Goal: Entertainment & Leisure: Consume media (video, audio)

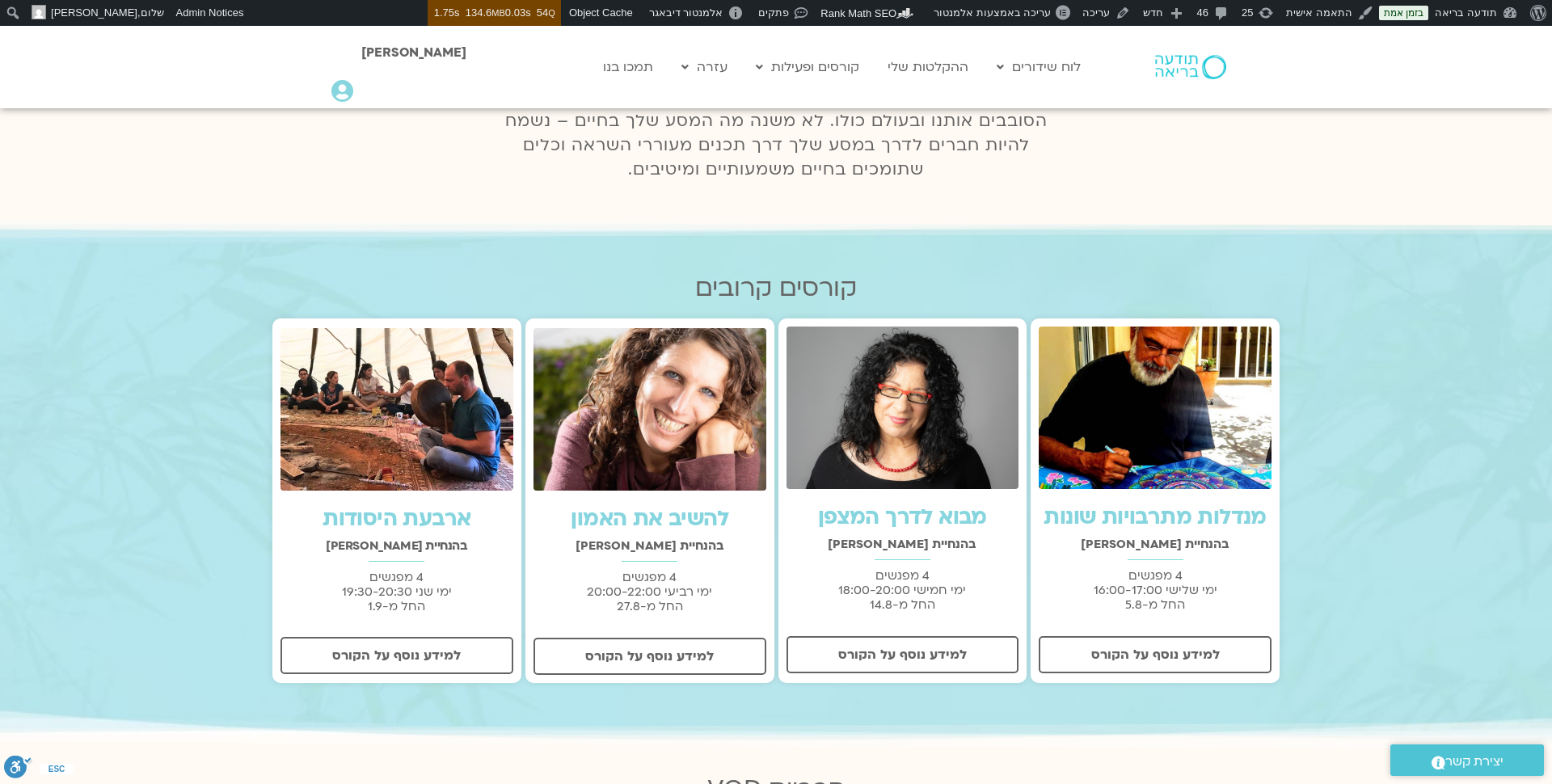
scroll to position [276, 0]
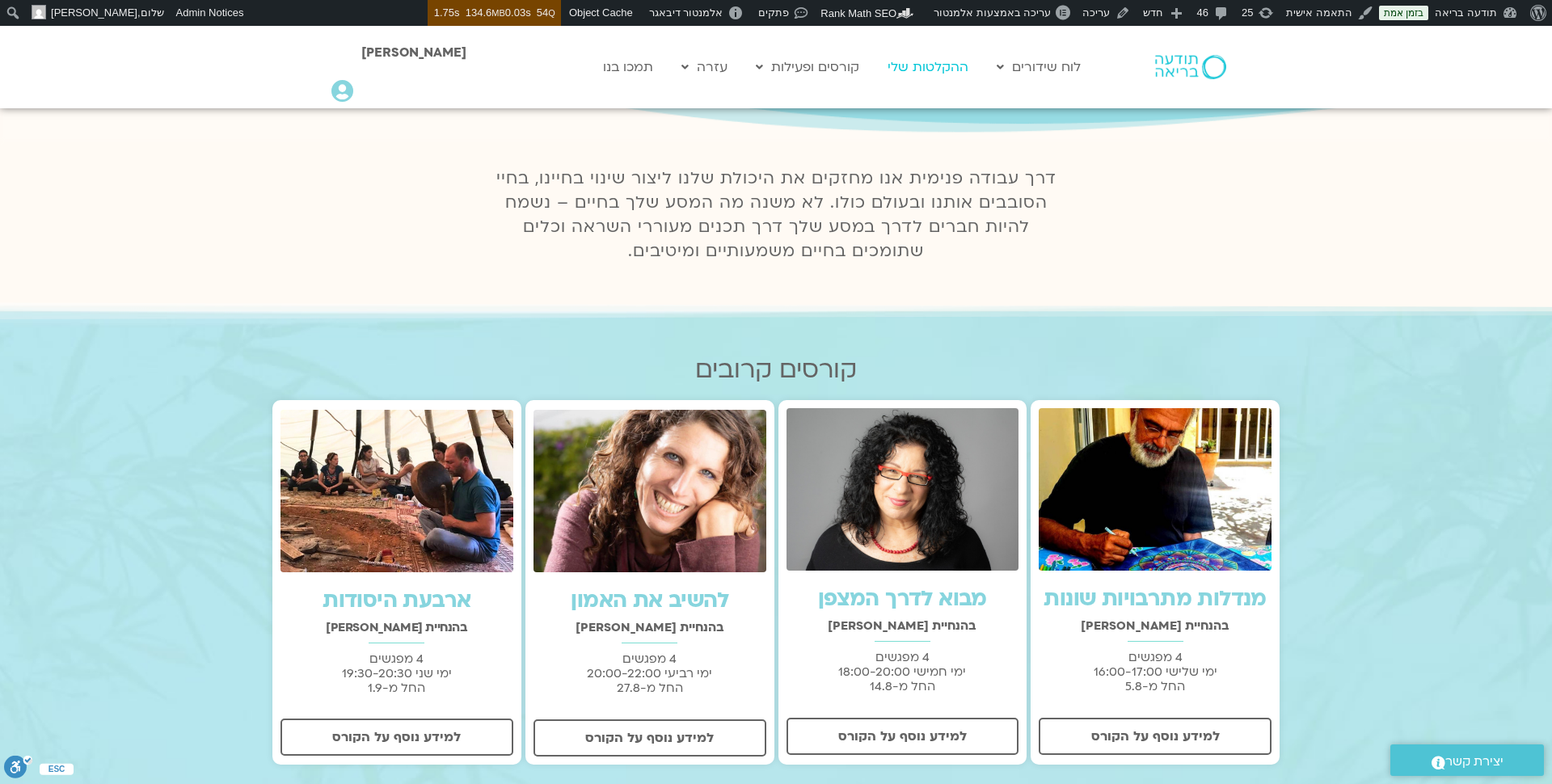
click at [926, 63] on link "ההקלטות שלי" at bounding box center [928, 67] width 97 height 31
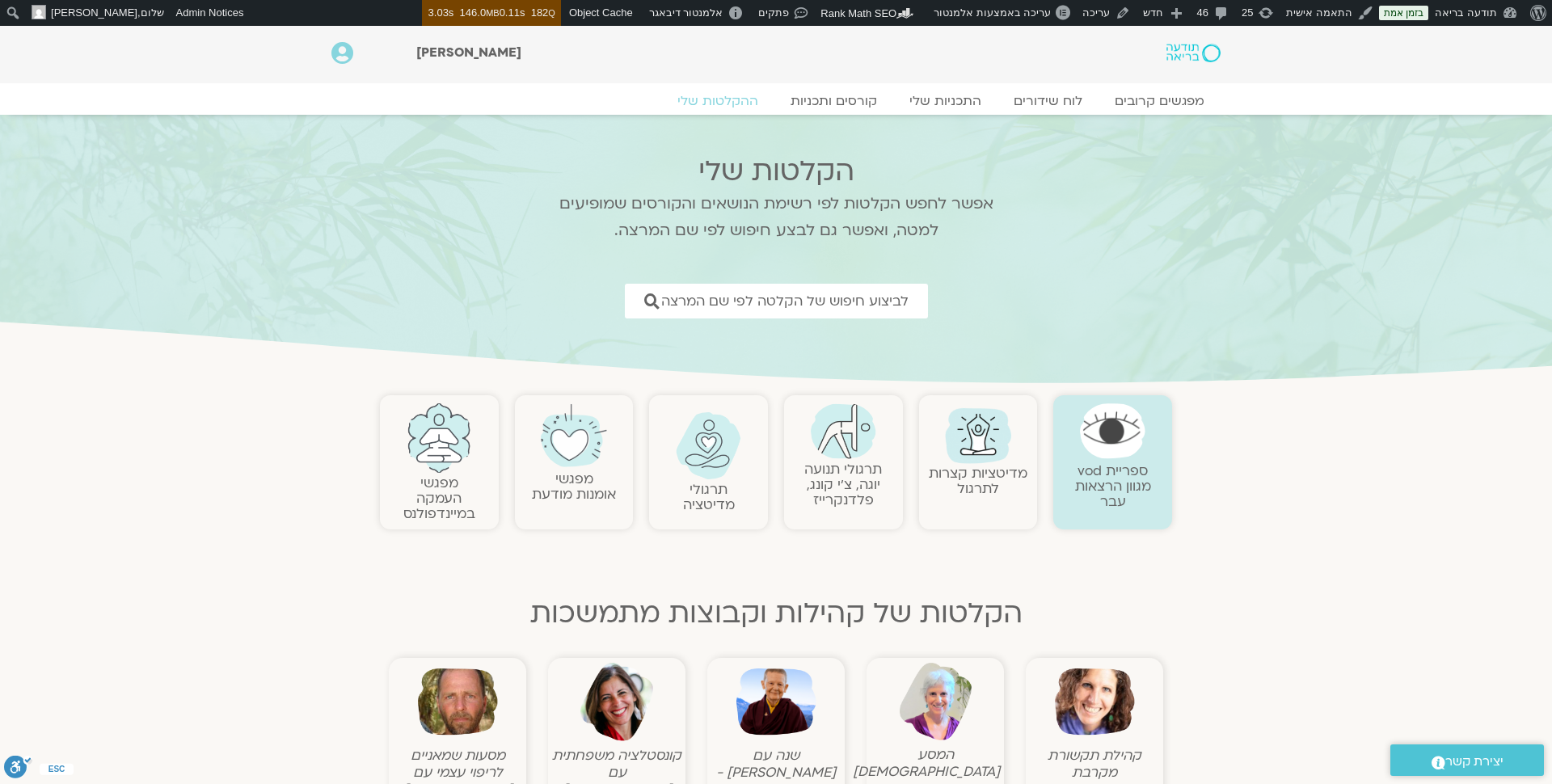
click at [392, 485] on h2 "מפגשי העמקה במיינדפולנס" at bounding box center [439, 498] width 102 height 46
click at [438, 461] on img at bounding box center [439, 438] width 66 height 69
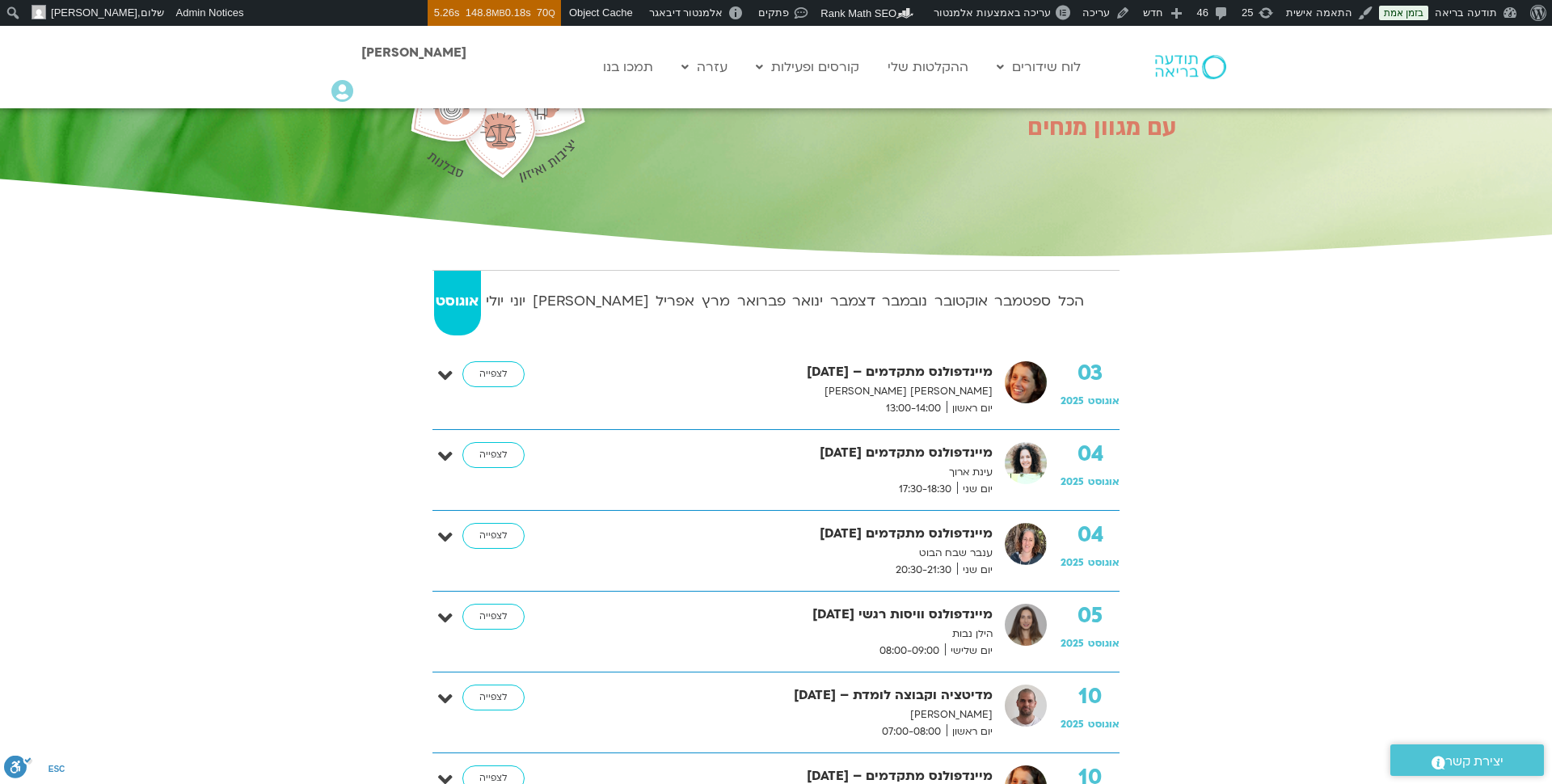
scroll to position [179, 0]
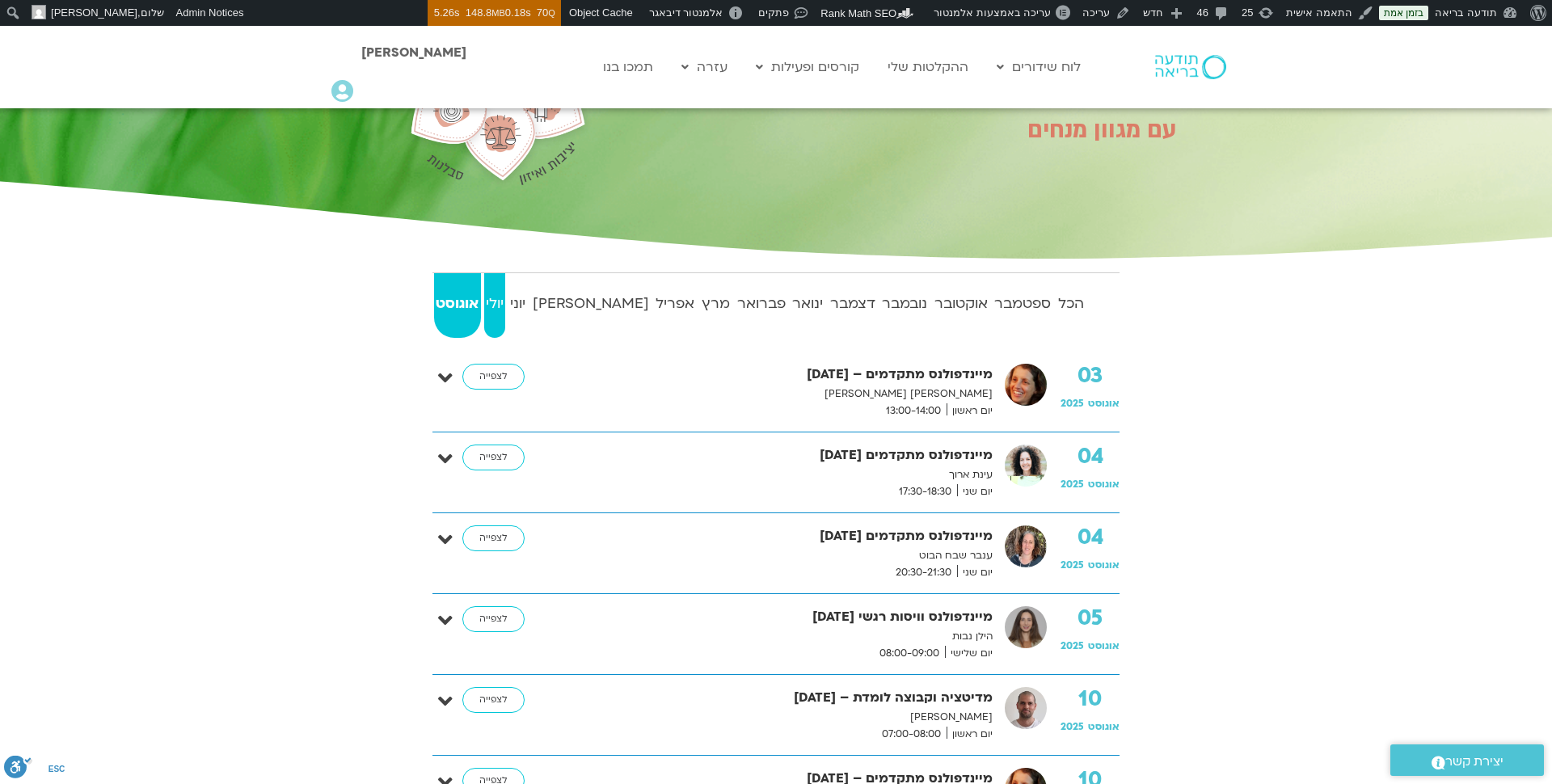
click at [506, 299] on strong "יולי" at bounding box center [495, 304] width 22 height 24
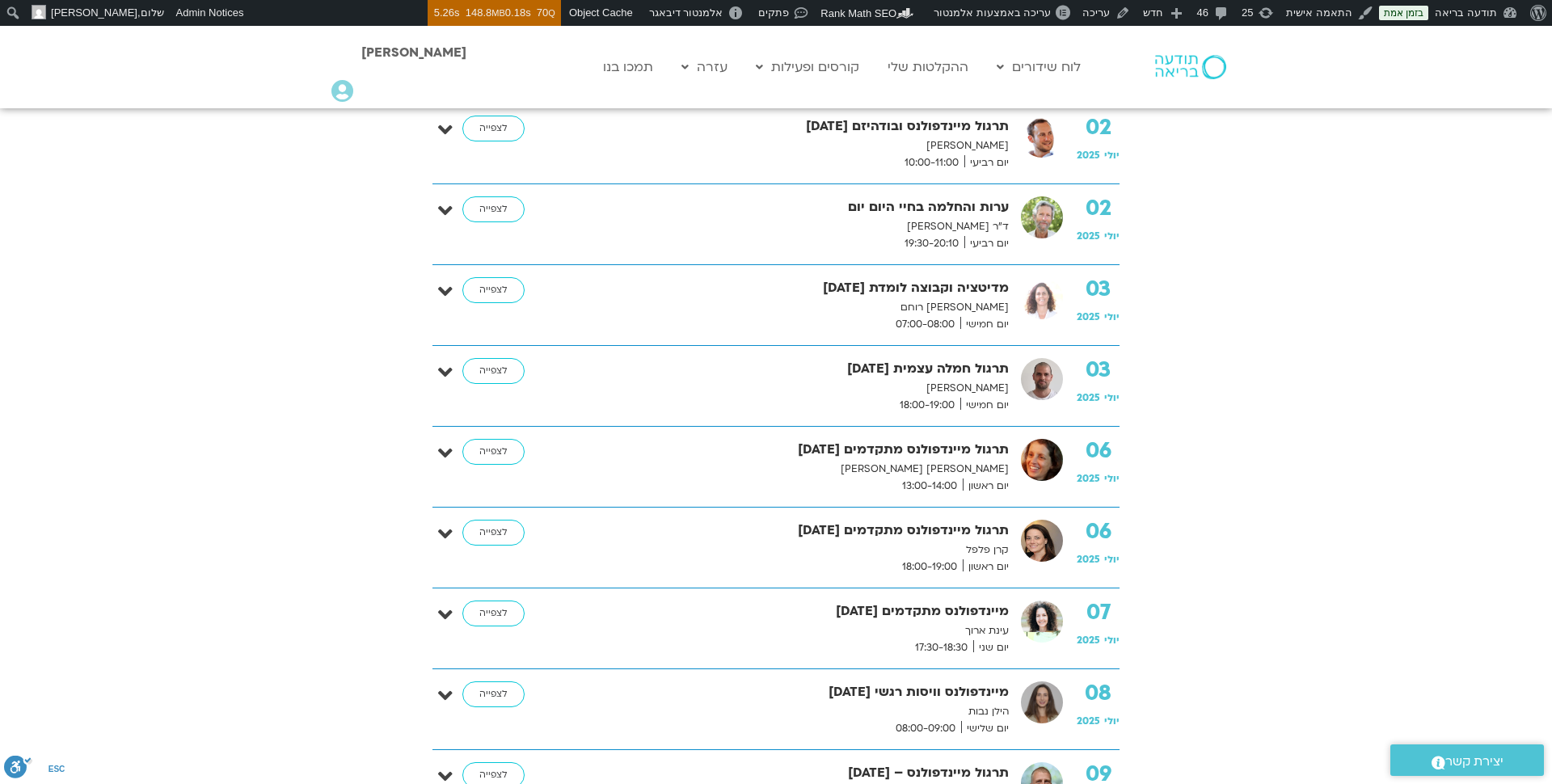
scroll to position [667, 0]
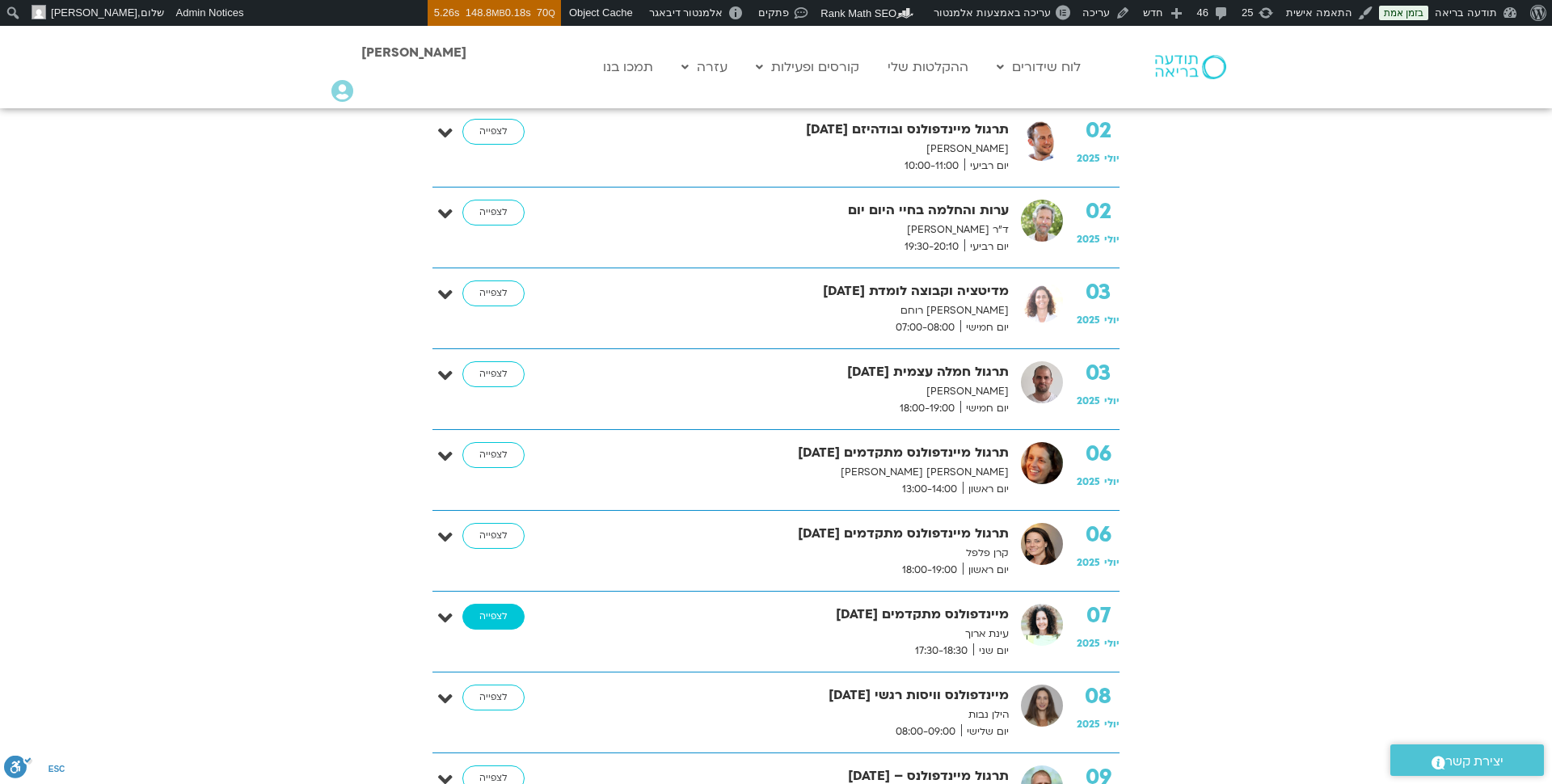
click at [504, 612] on link "לצפייה" at bounding box center [493, 617] width 62 height 26
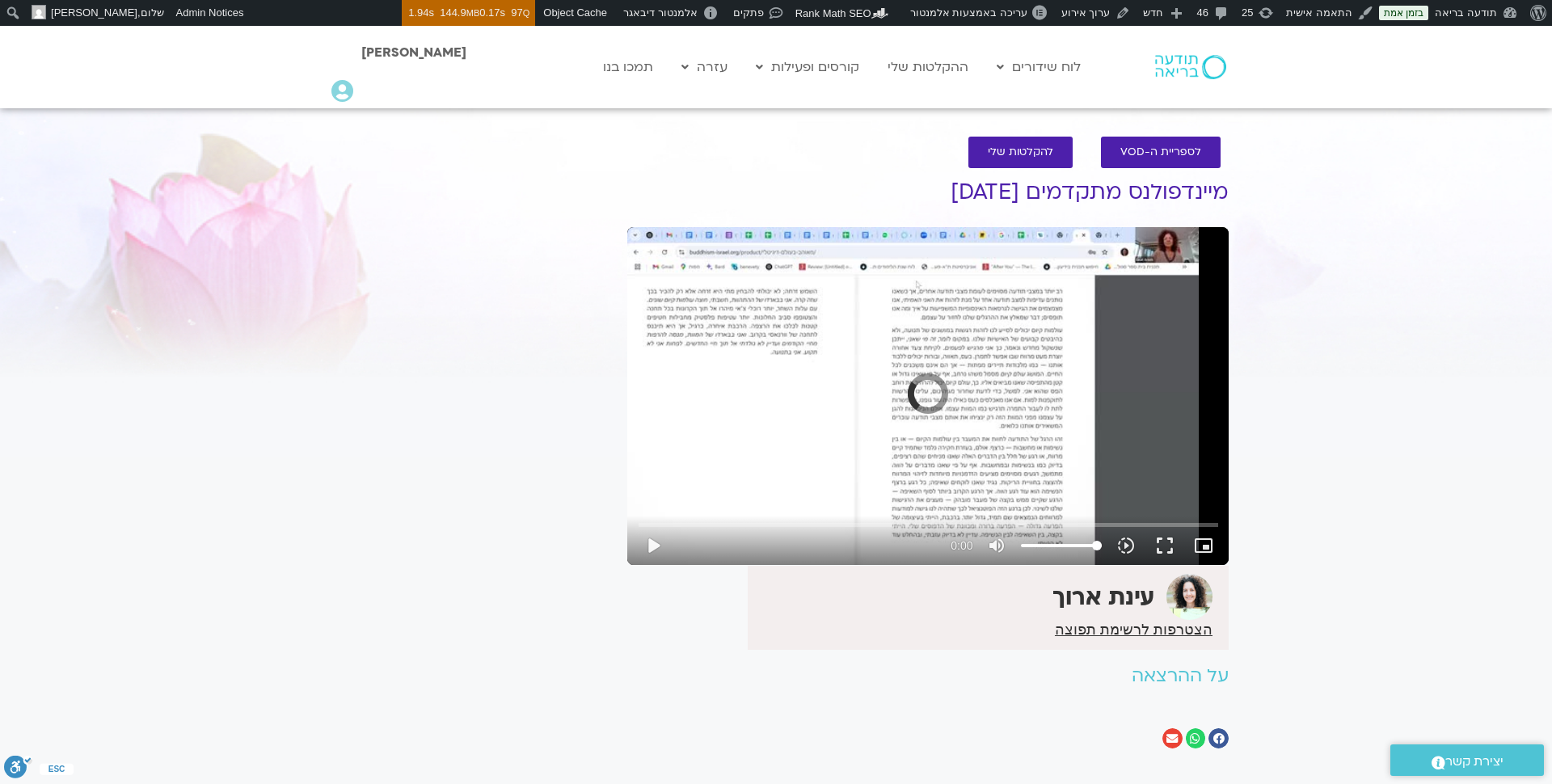
scroll to position [4, 0]
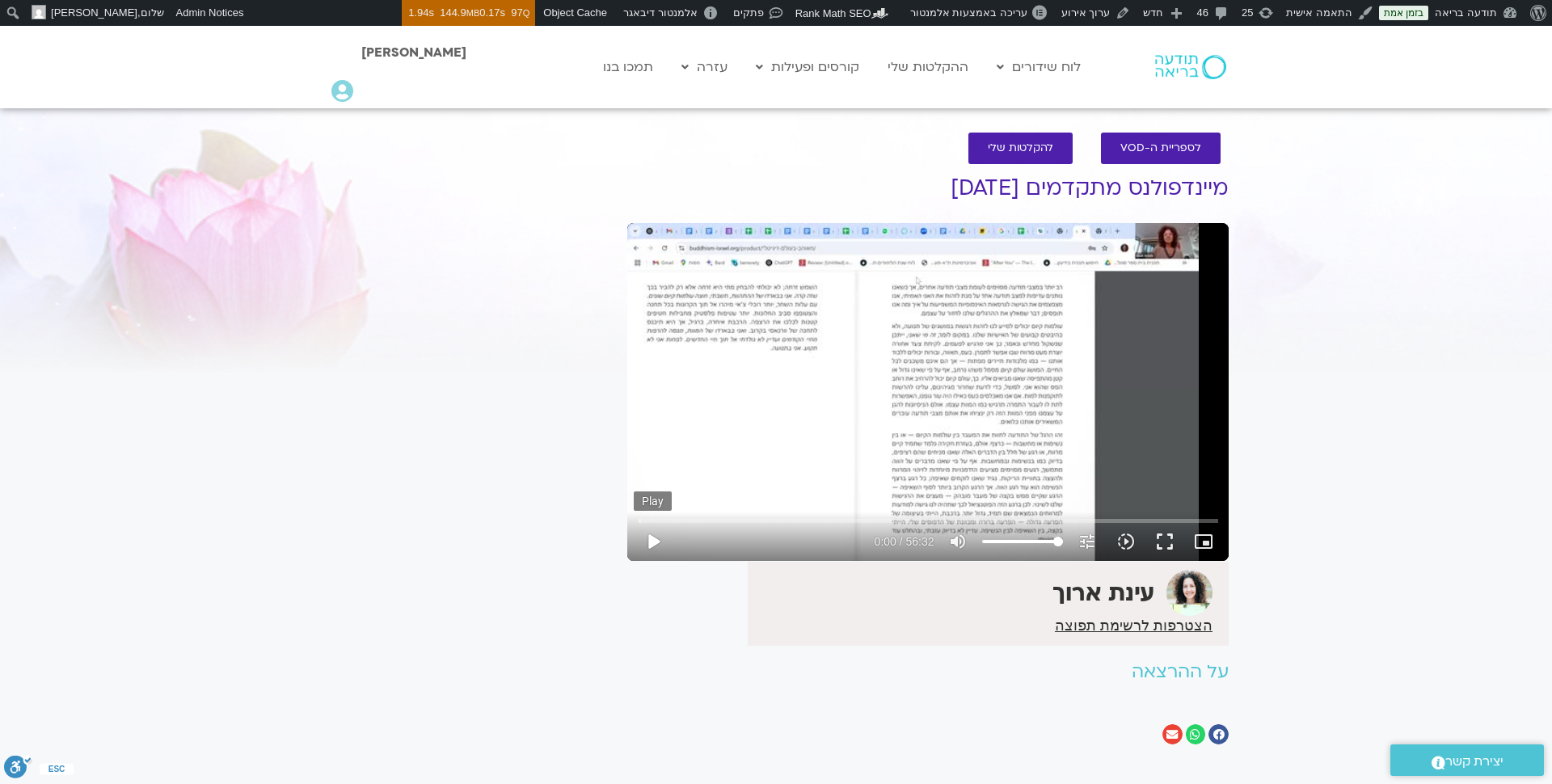
click at [653, 544] on button "play_arrow" at bounding box center [653, 541] width 38 height 38
click at [1161, 542] on button "fullscreen" at bounding box center [1164, 541] width 38 height 38
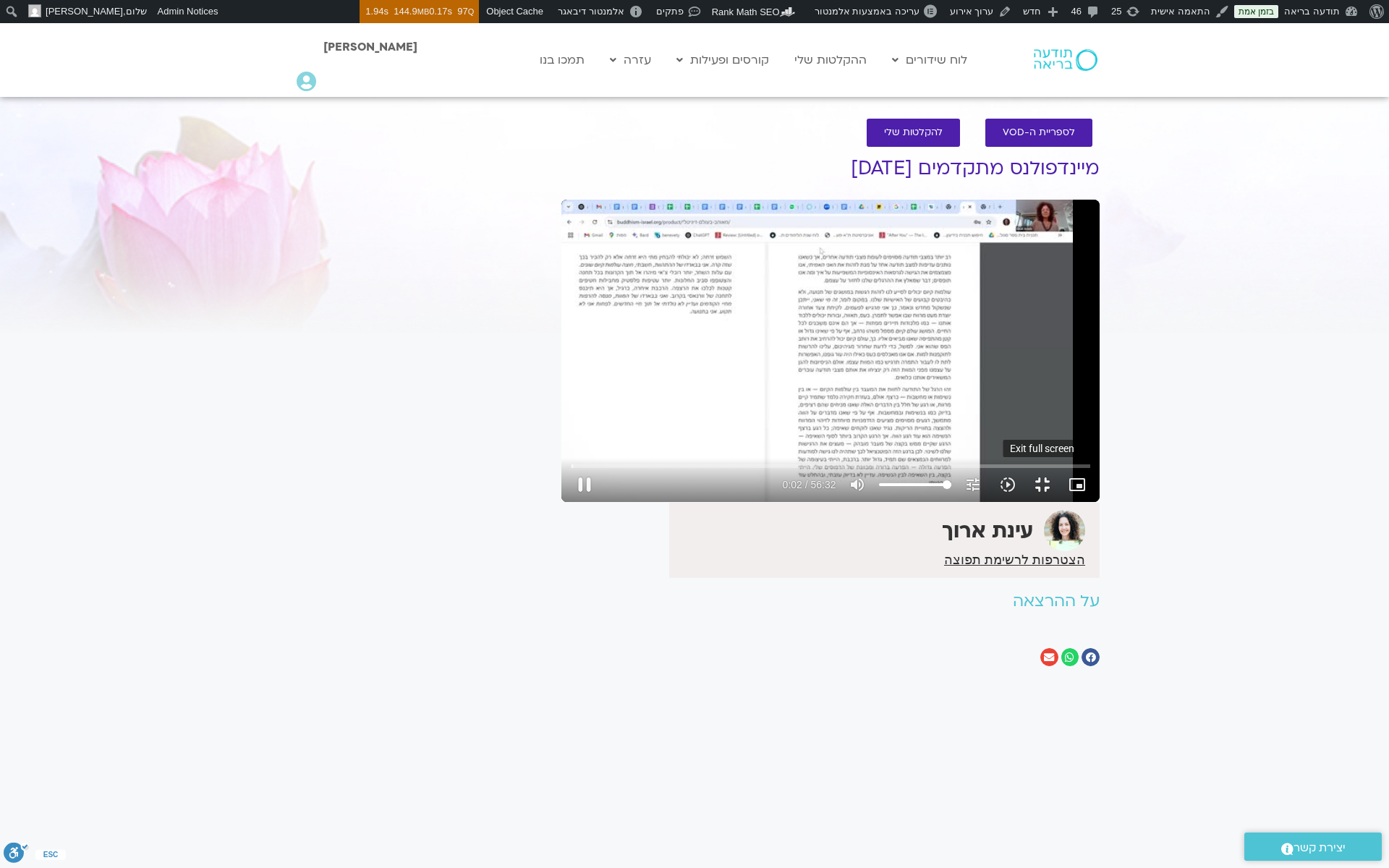
type input "2.727788"
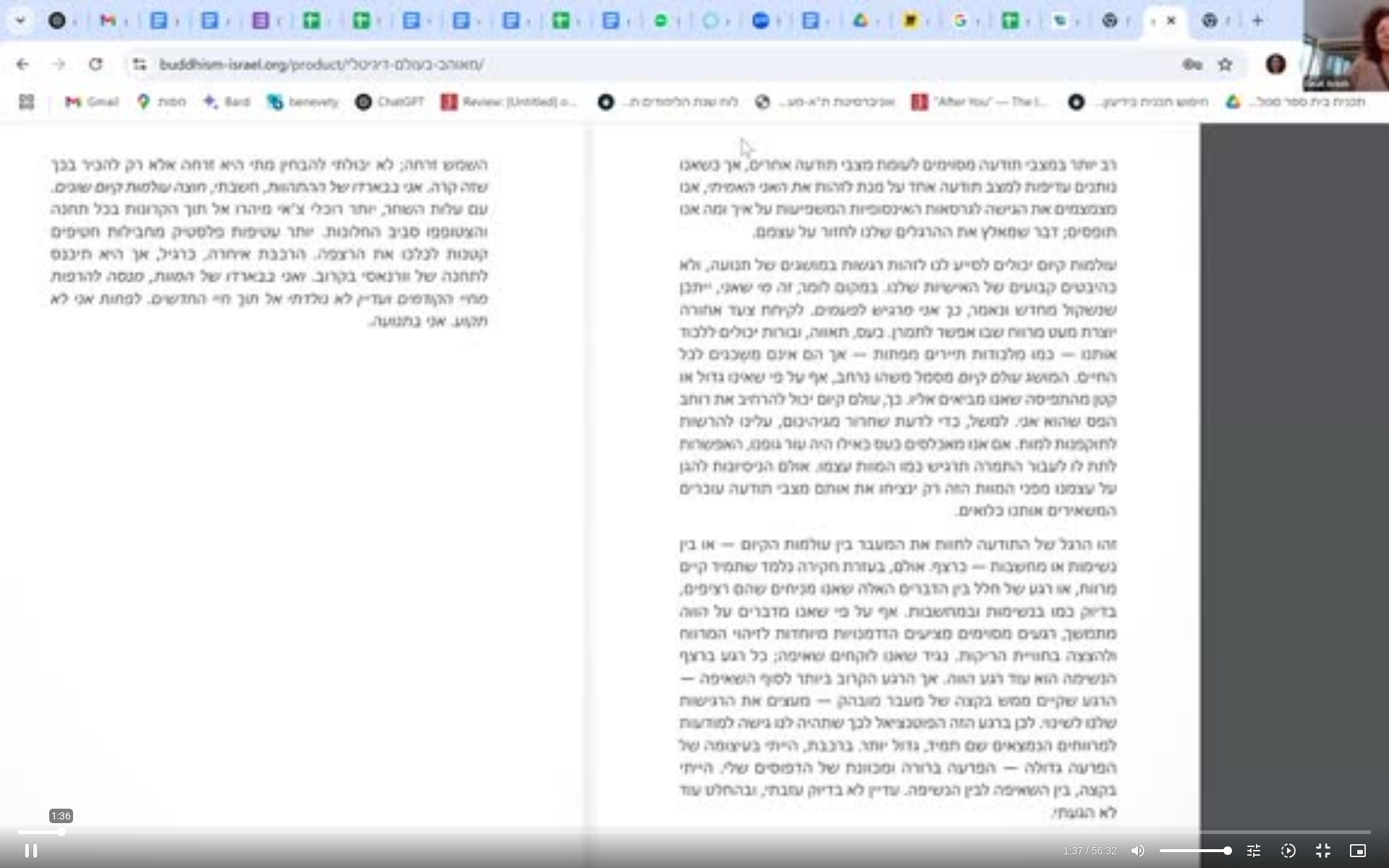
click at [61, 701] on input "Seek" at bounding box center [694, 831] width 1352 height 8
click at [101, 701] on input "Seek" at bounding box center [694, 831] width 1352 height 8
click at [127, 701] on input "Seek" at bounding box center [694, 831] width 1352 height 8
click at [199, 701] on input "Seek" at bounding box center [694, 831] width 1352 height 8
click at [234, 701] on input "Seek" at bounding box center [694, 831] width 1352 height 8
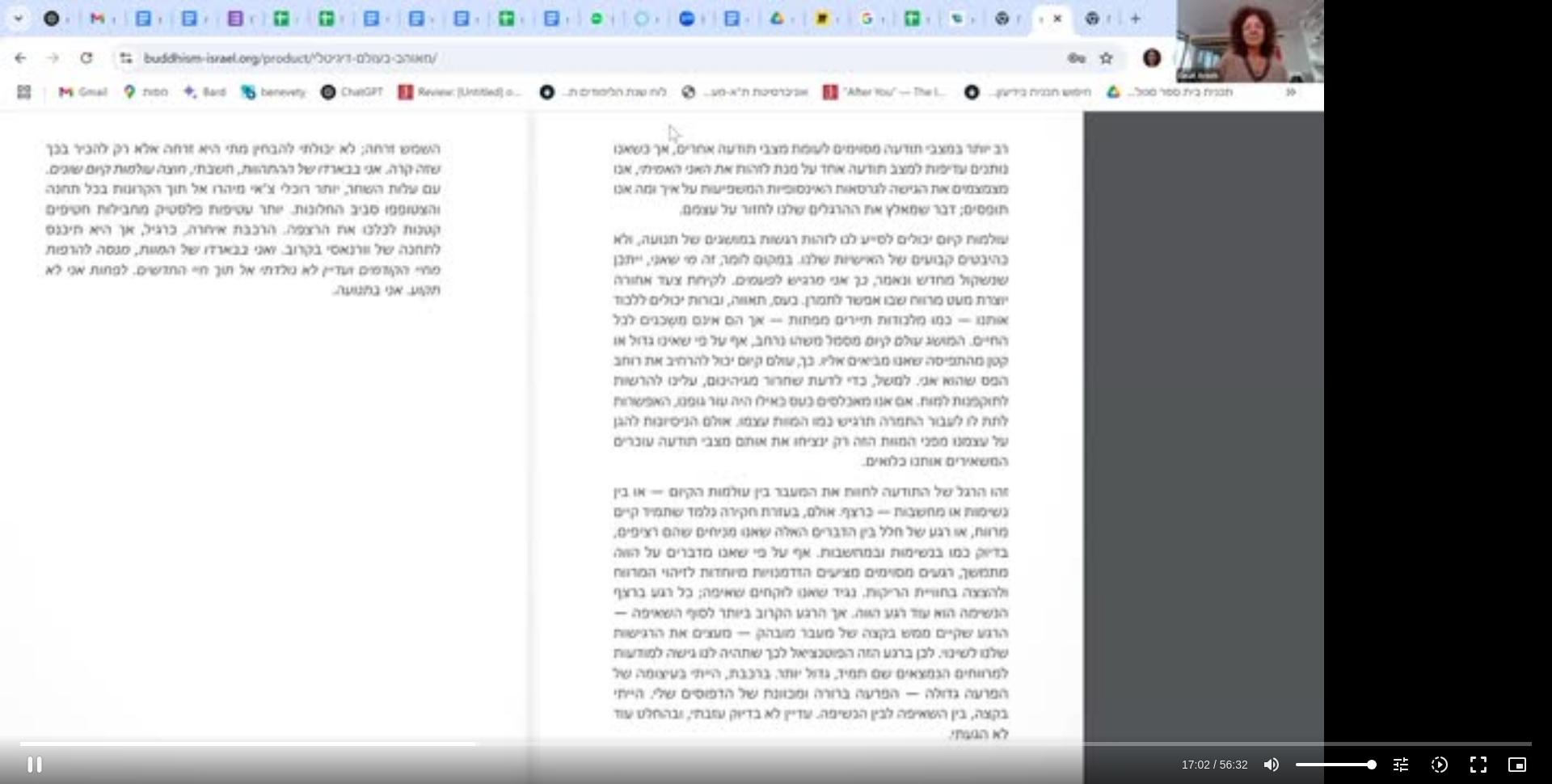
type input "1022.421958"
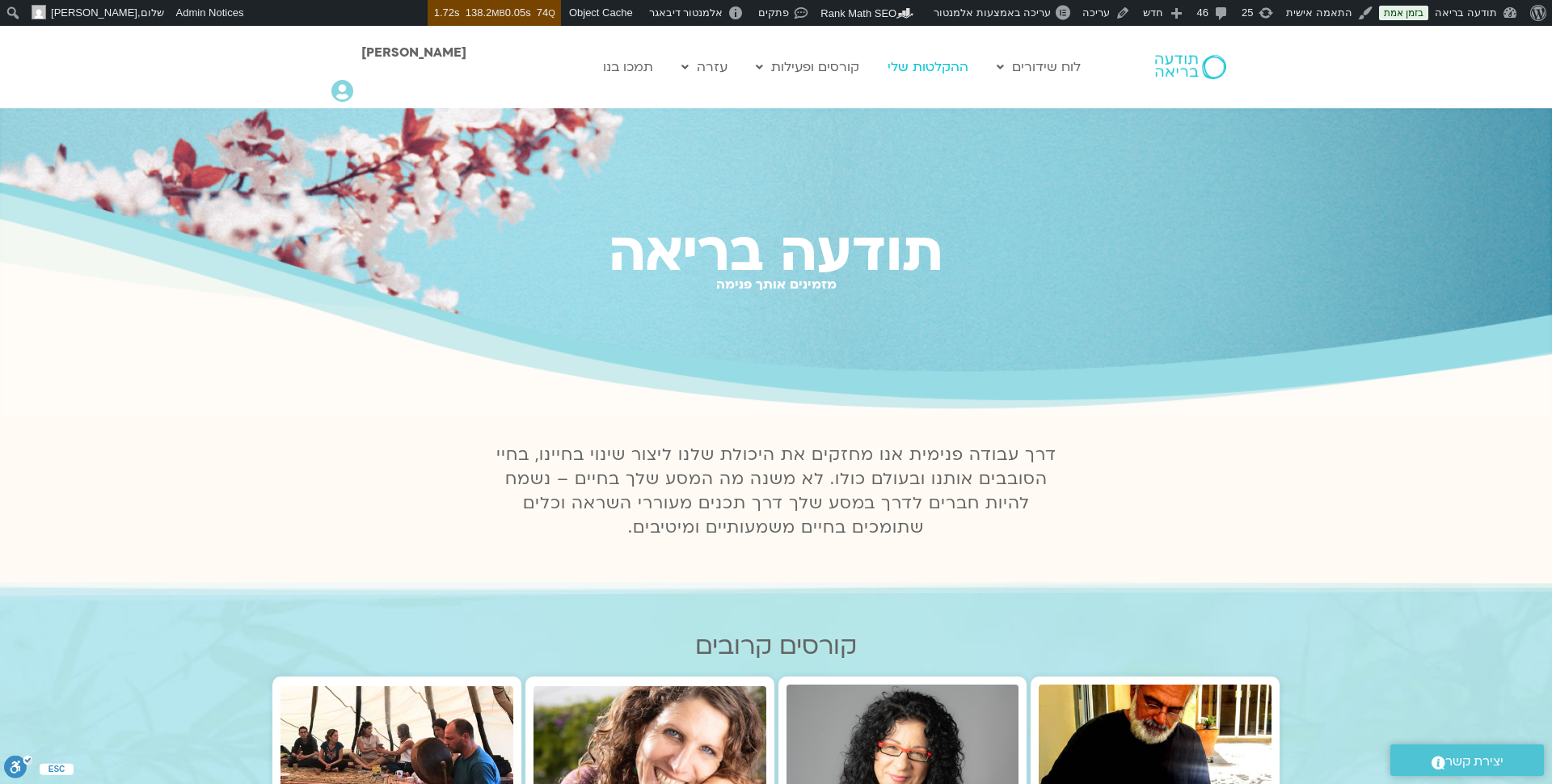
click at [942, 61] on link "ההקלטות שלי" at bounding box center [928, 67] width 97 height 31
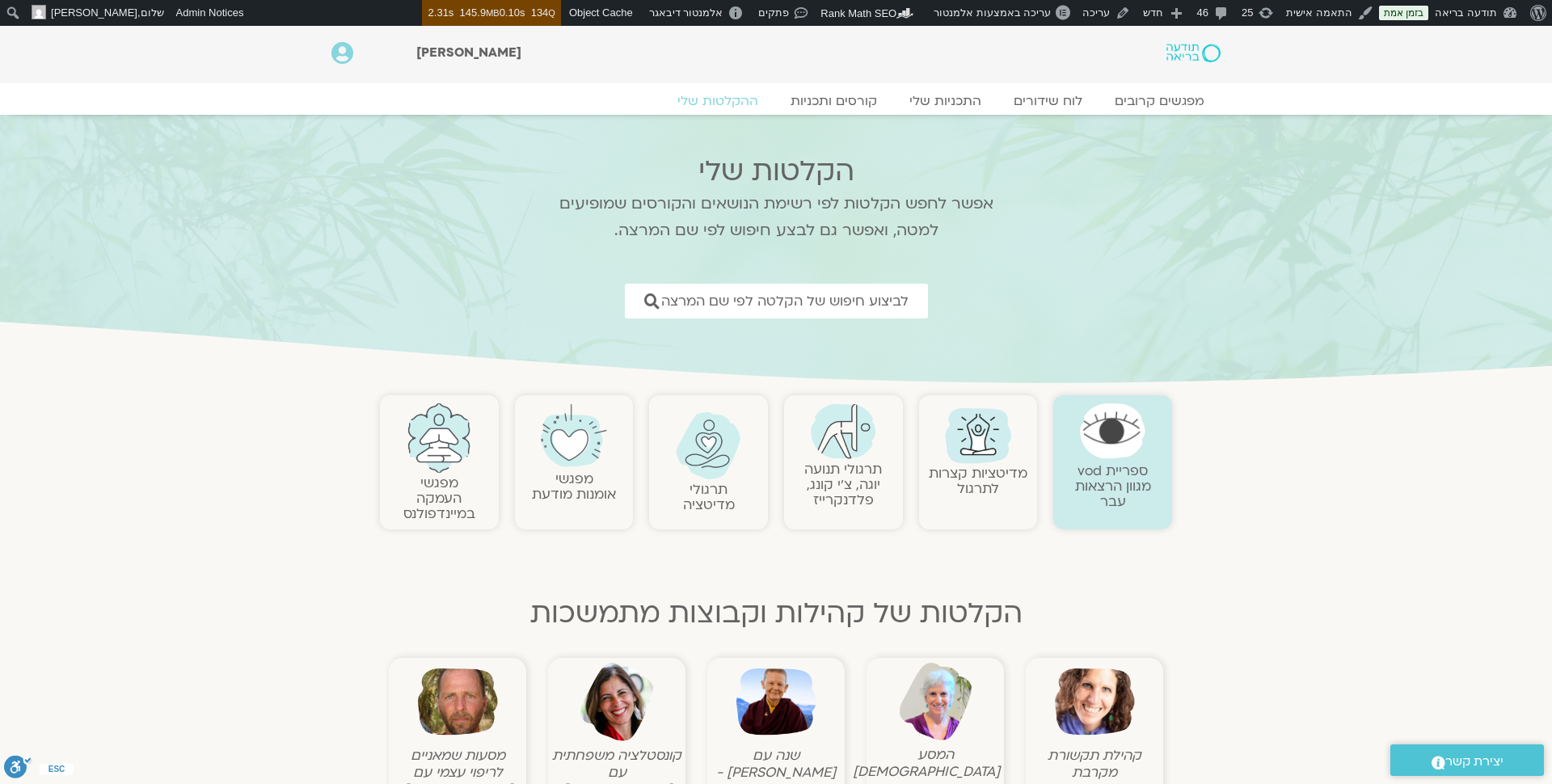
click at [431, 467] on img at bounding box center [439, 438] width 66 height 69
click at [433, 433] on img at bounding box center [439, 438] width 66 height 69
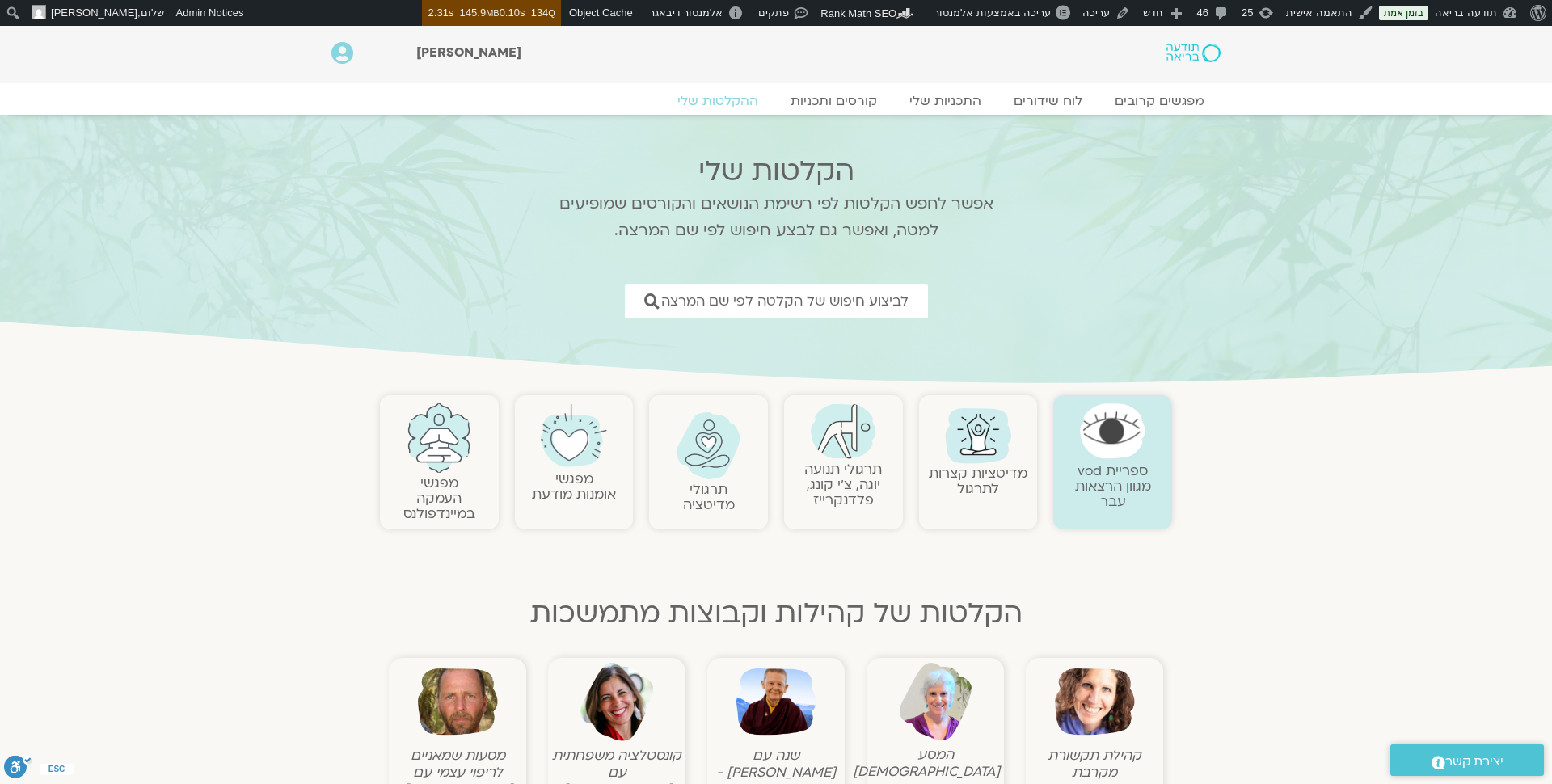
click at [433, 433] on img at bounding box center [439, 438] width 66 height 69
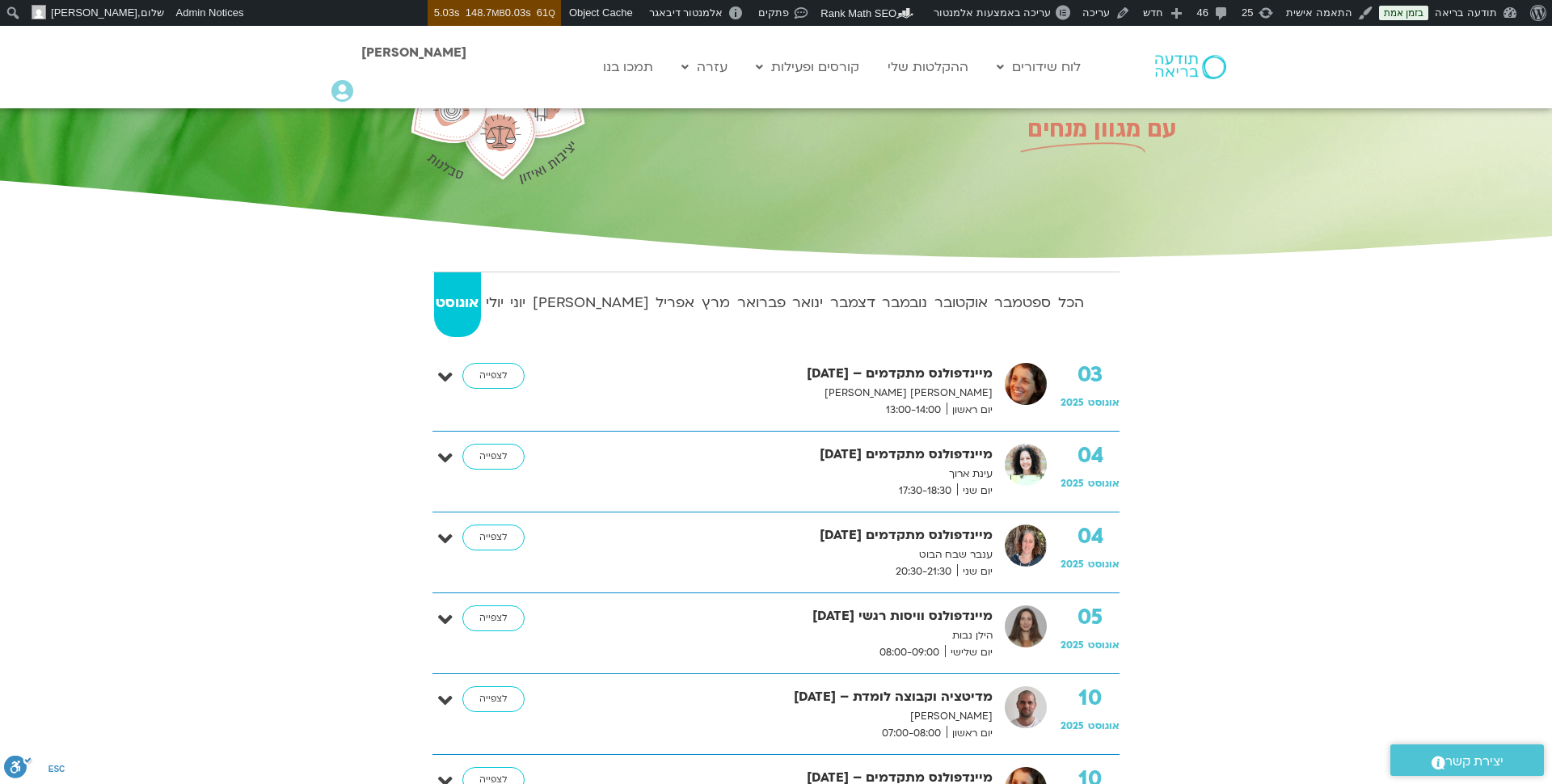
scroll to position [189, 0]
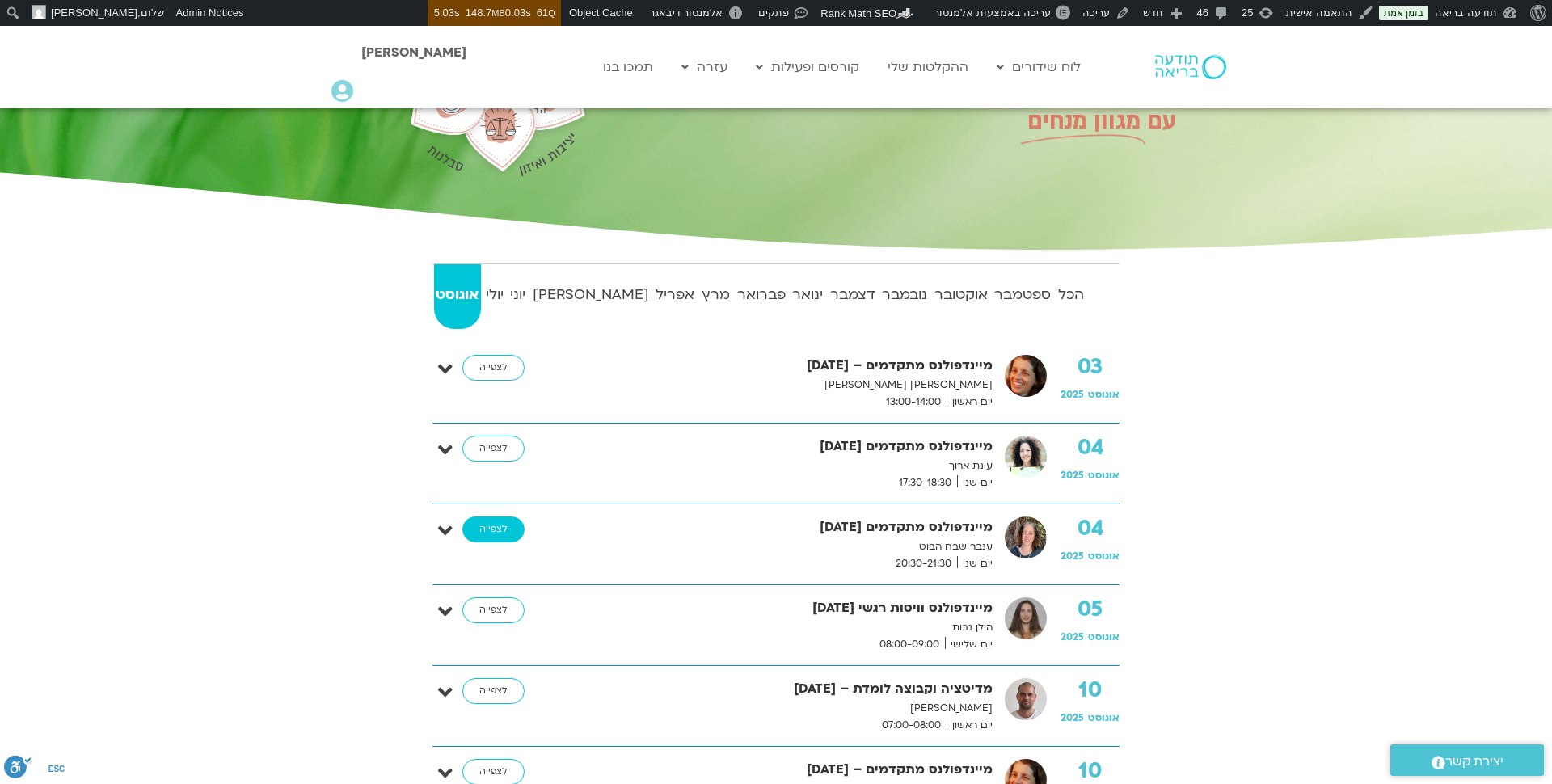
click at [485, 530] on link "לצפייה" at bounding box center [493, 529] width 62 height 26
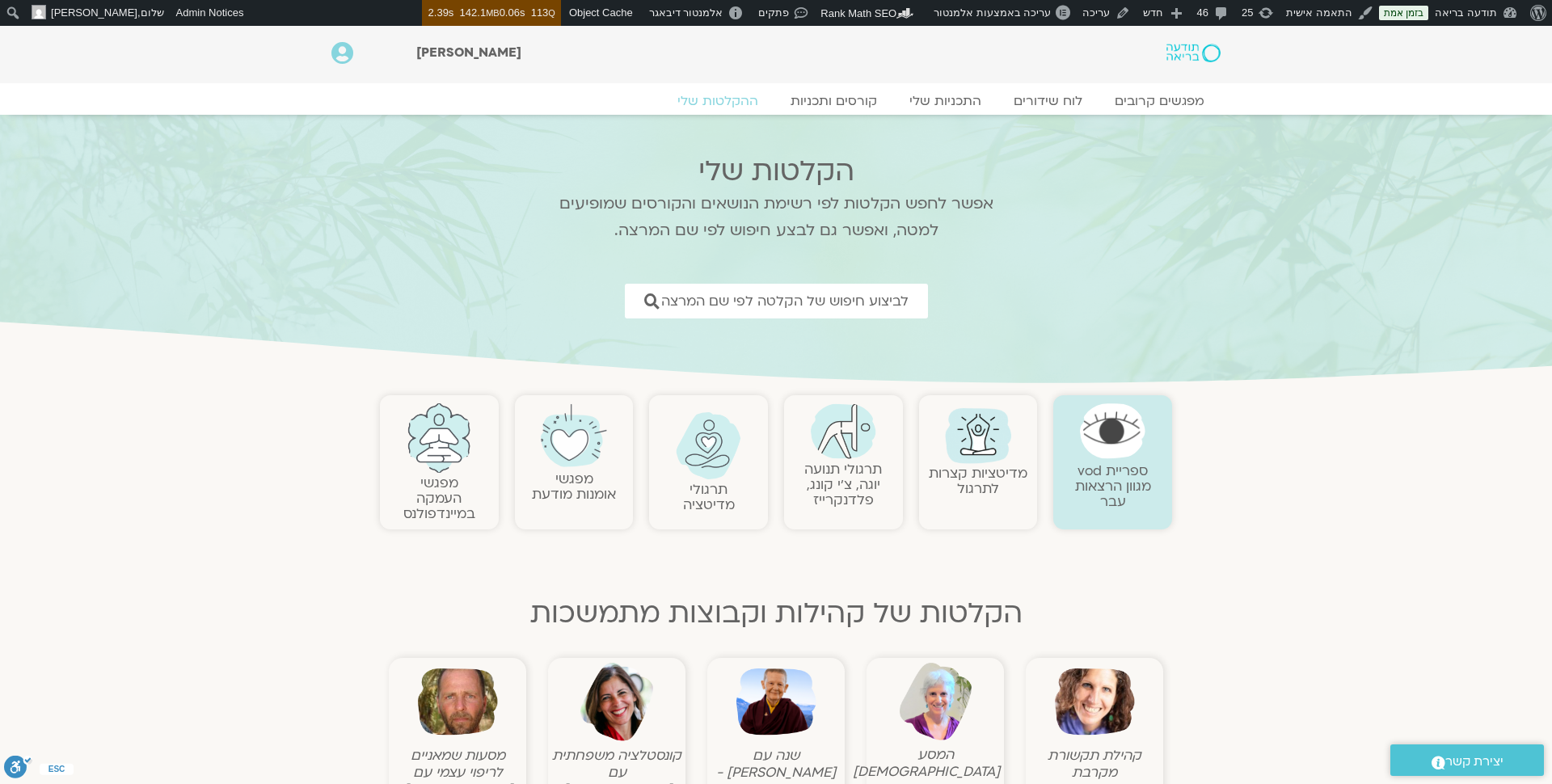
click at [435, 481] on link "מפגשי העמקה במיינדפולנס" at bounding box center [439, 498] width 72 height 49
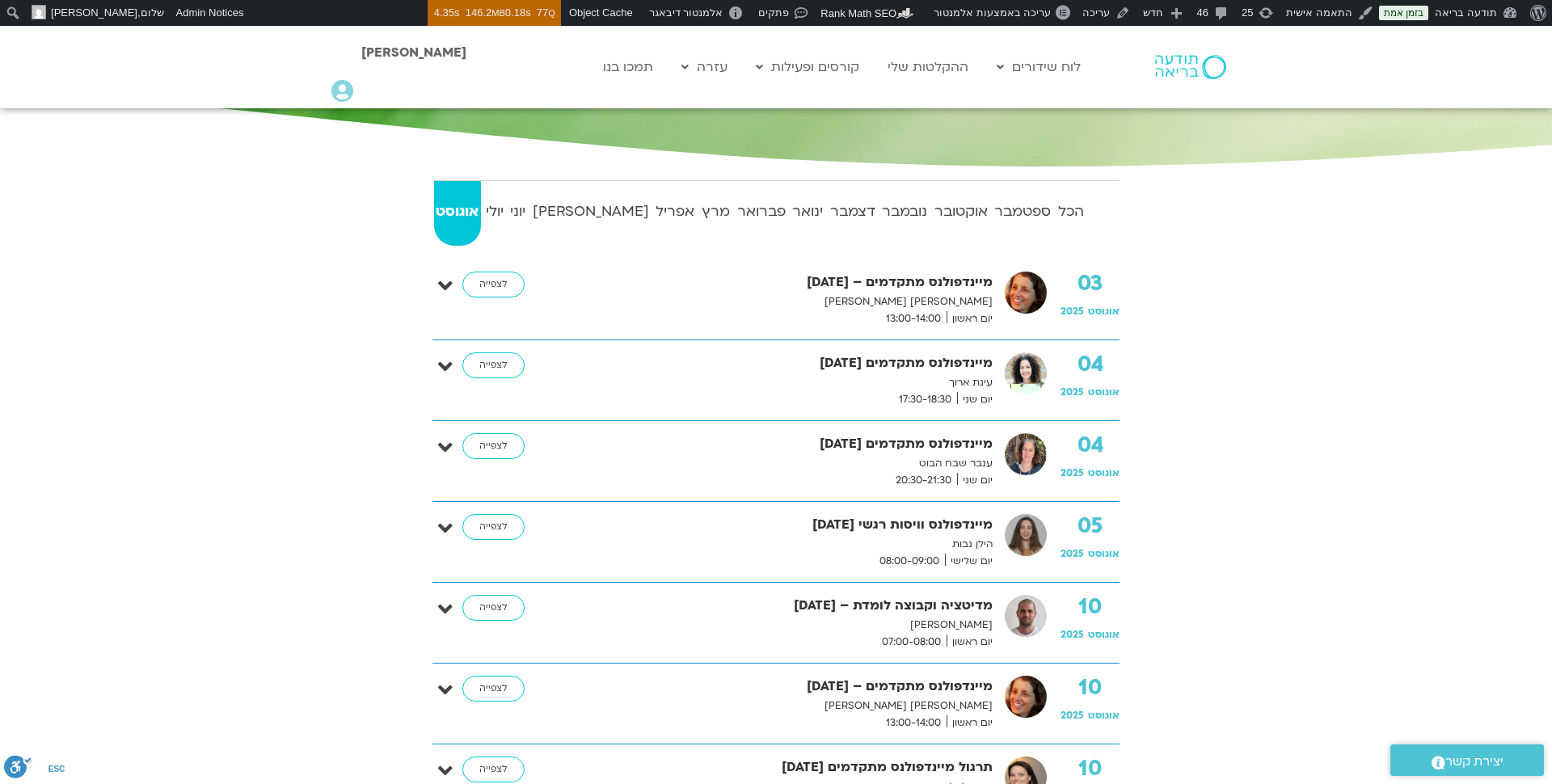
scroll to position [206, 0]
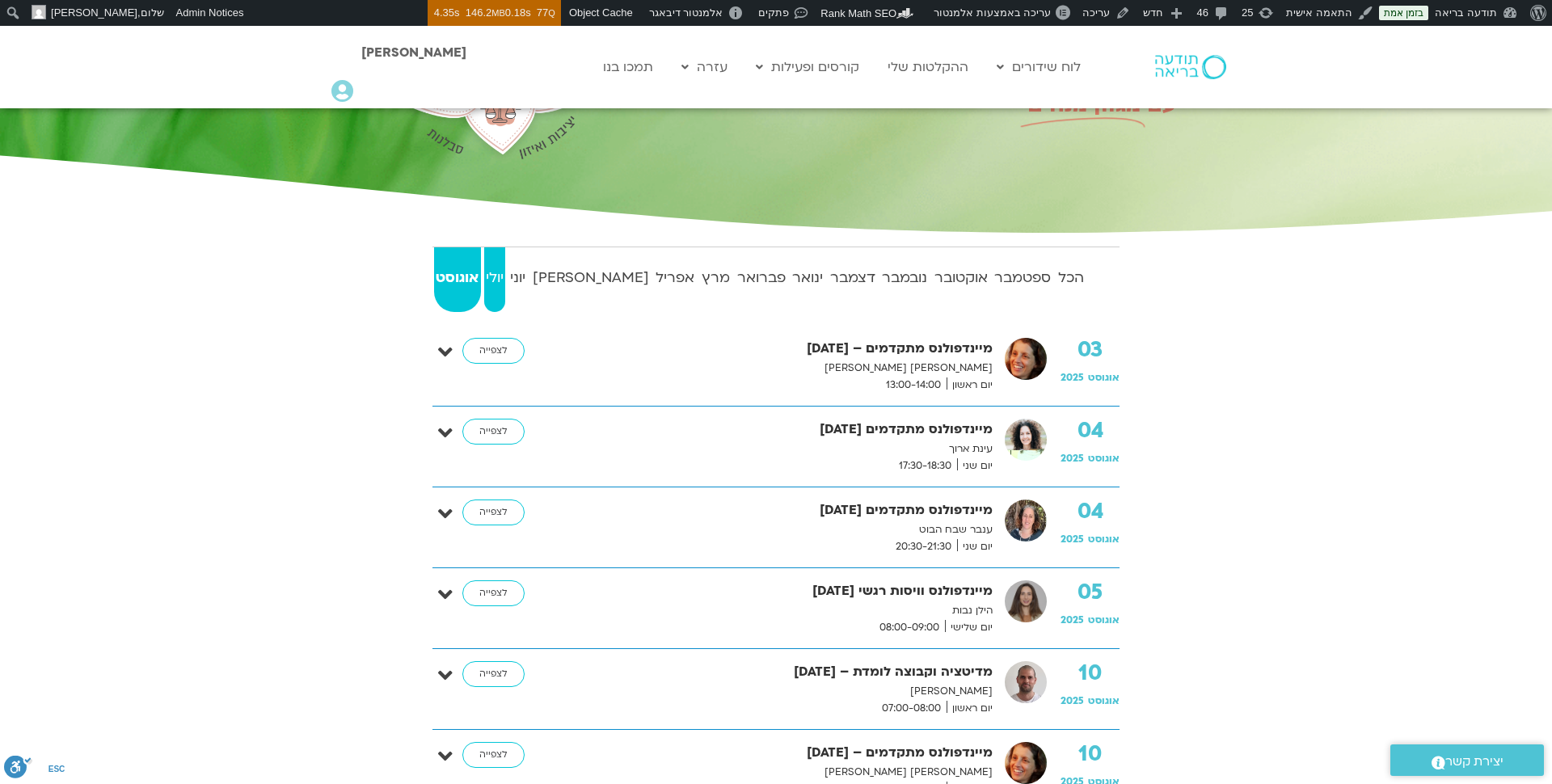
click at [506, 270] on strong "יולי" at bounding box center [495, 278] width 22 height 24
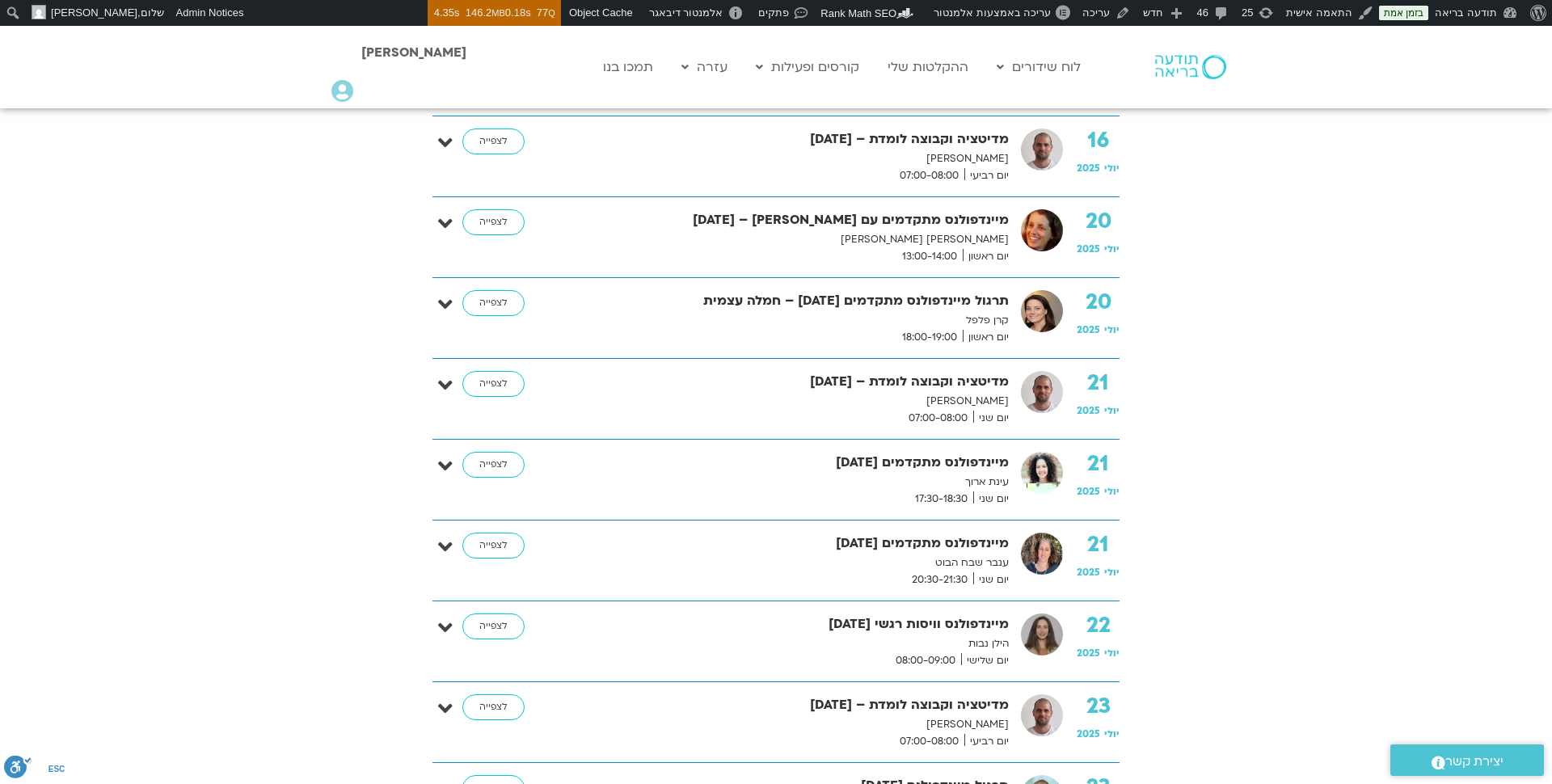
scroll to position [1952, 0]
click at [484, 533] on link "לצפייה" at bounding box center [493, 543] width 62 height 26
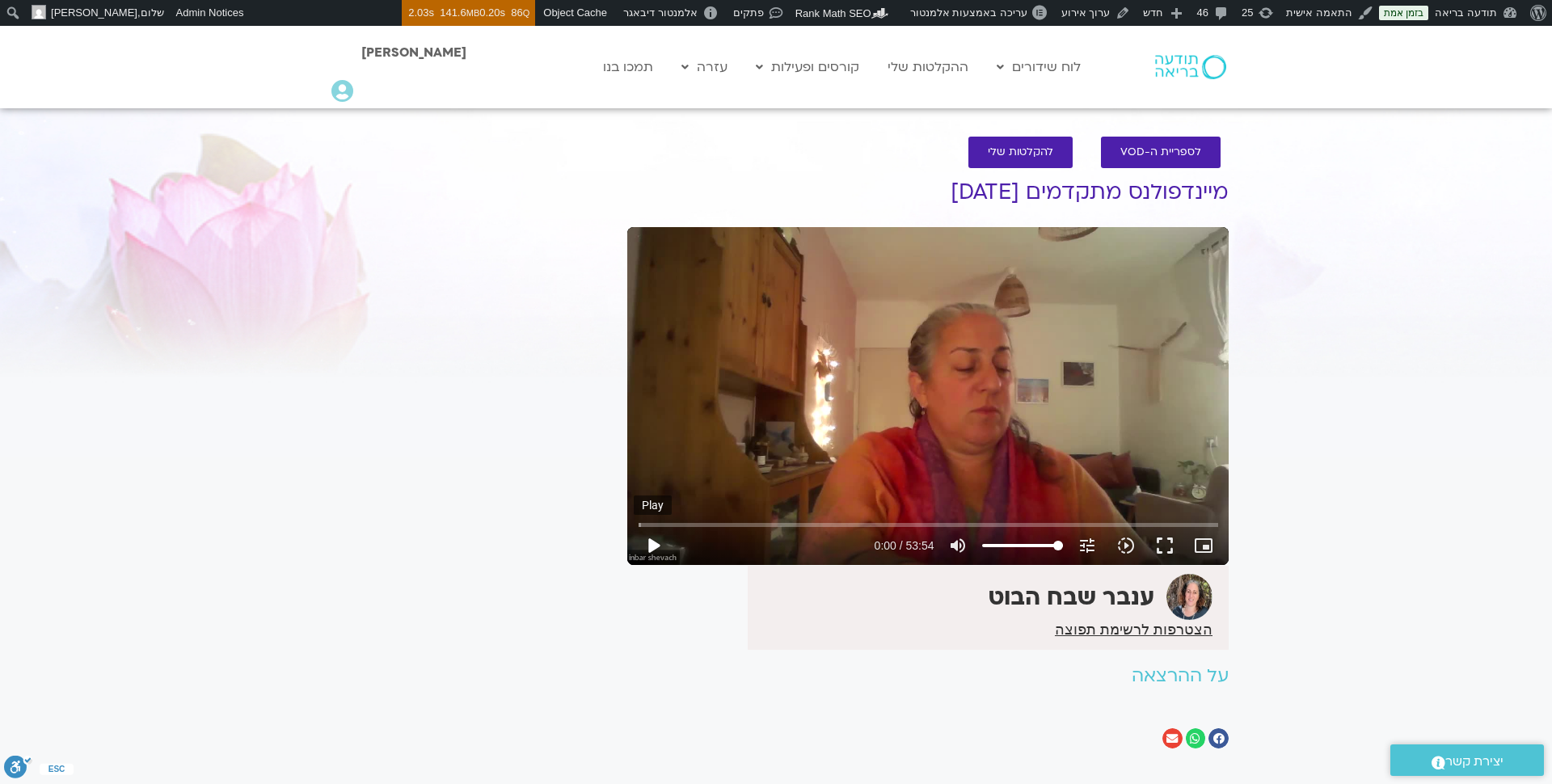
click at [666, 544] on button "play_arrow" at bounding box center [653, 545] width 38 height 38
click at [677, 526] on input "Seek" at bounding box center [927, 524] width 579 height 9
click at [650, 525] on input "Seek" at bounding box center [927, 524] width 579 height 9
click at [658, 527] on input "Seek" at bounding box center [927, 524] width 579 height 9
click at [667, 524] on input "Seek" at bounding box center [927, 524] width 579 height 9
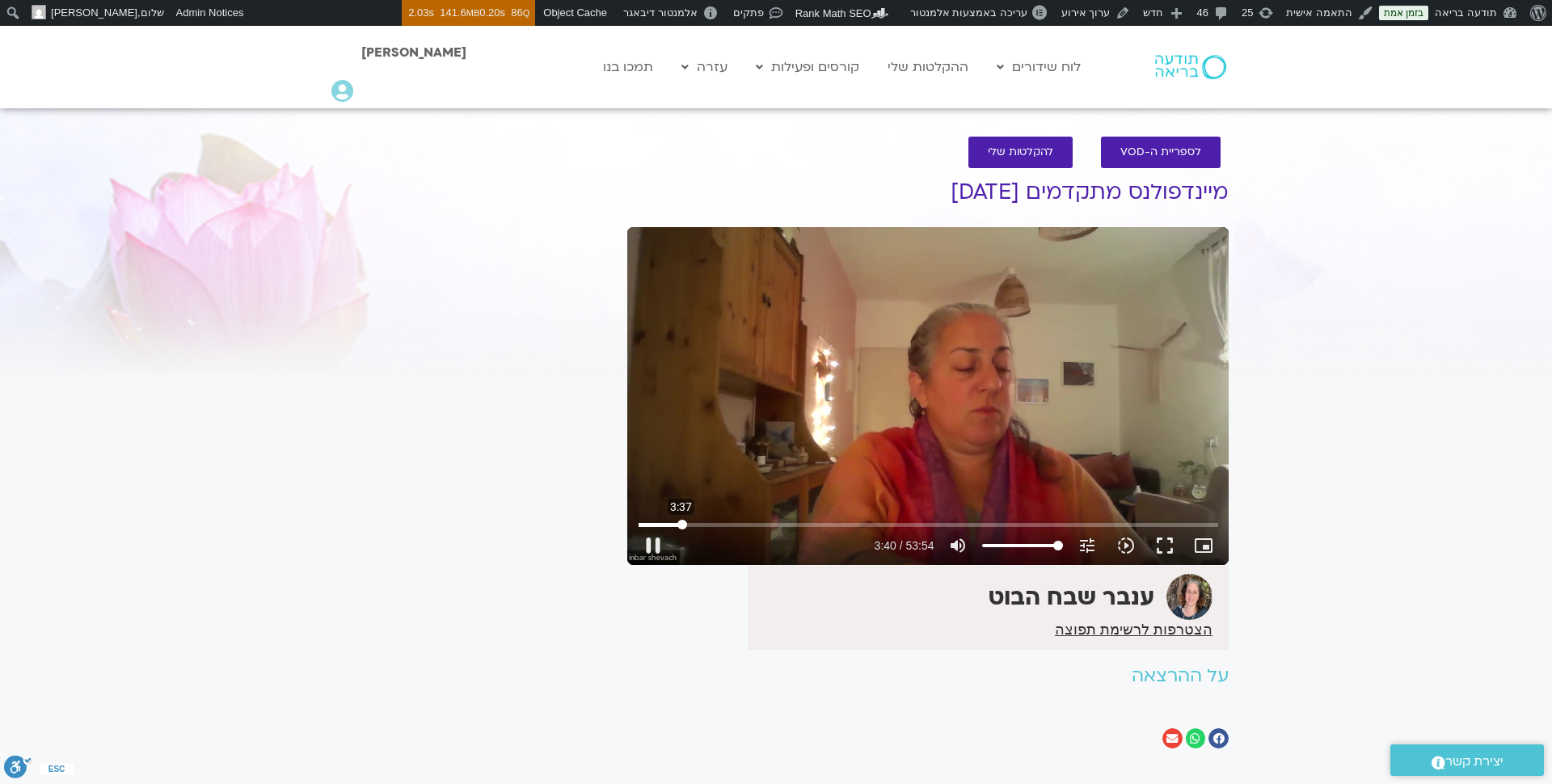
click at [682, 523] on input "Seek" at bounding box center [927, 524] width 579 height 9
click at [698, 524] on input "Seek" at bounding box center [927, 524] width 579 height 9
click at [790, 522] on input "Seek" at bounding box center [927, 524] width 579 height 9
click at [836, 526] on input "Seek" at bounding box center [927, 524] width 579 height 9
click at [895, 526] on input "Seek" at bounding box center [927, 524] width 579 height 9
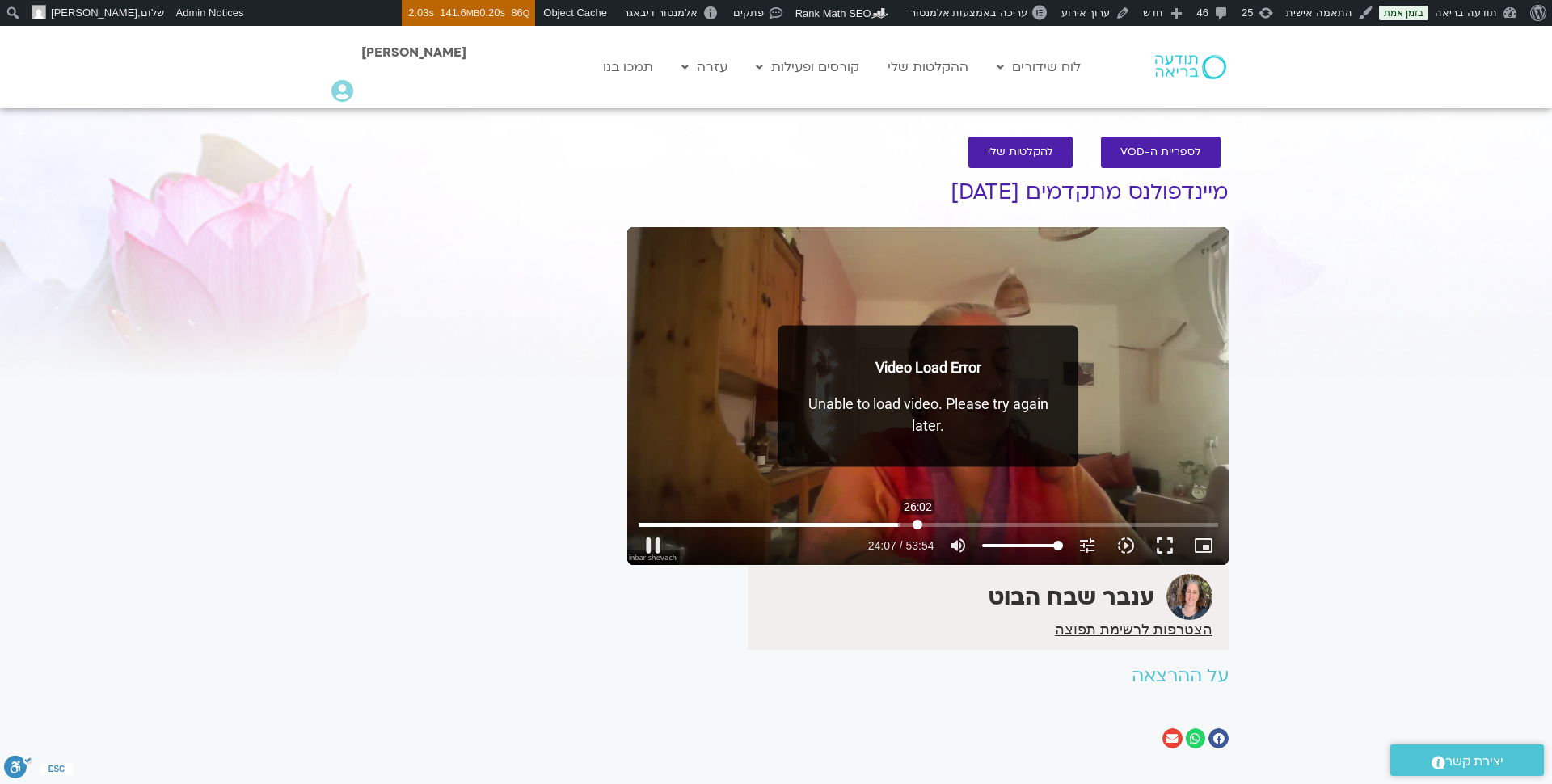
click at [916, 524] on input "Seek" at bounding box center [927, 524] width 579 height 9
click at [921, 438] on div "Video Load Error Unable to load video. Please try again later." at bounding box center [927, 397] width 300 height 142
click at [910, 524] on input "Seek" at bounding box center [927, 524] width 579 height 9
click at [921, 524] on input "Seek" at bounding box center [927, 524] width 579 height 9
click at [661, 540] on button "pause" at bounding box center [653, 545] width 38 height 38
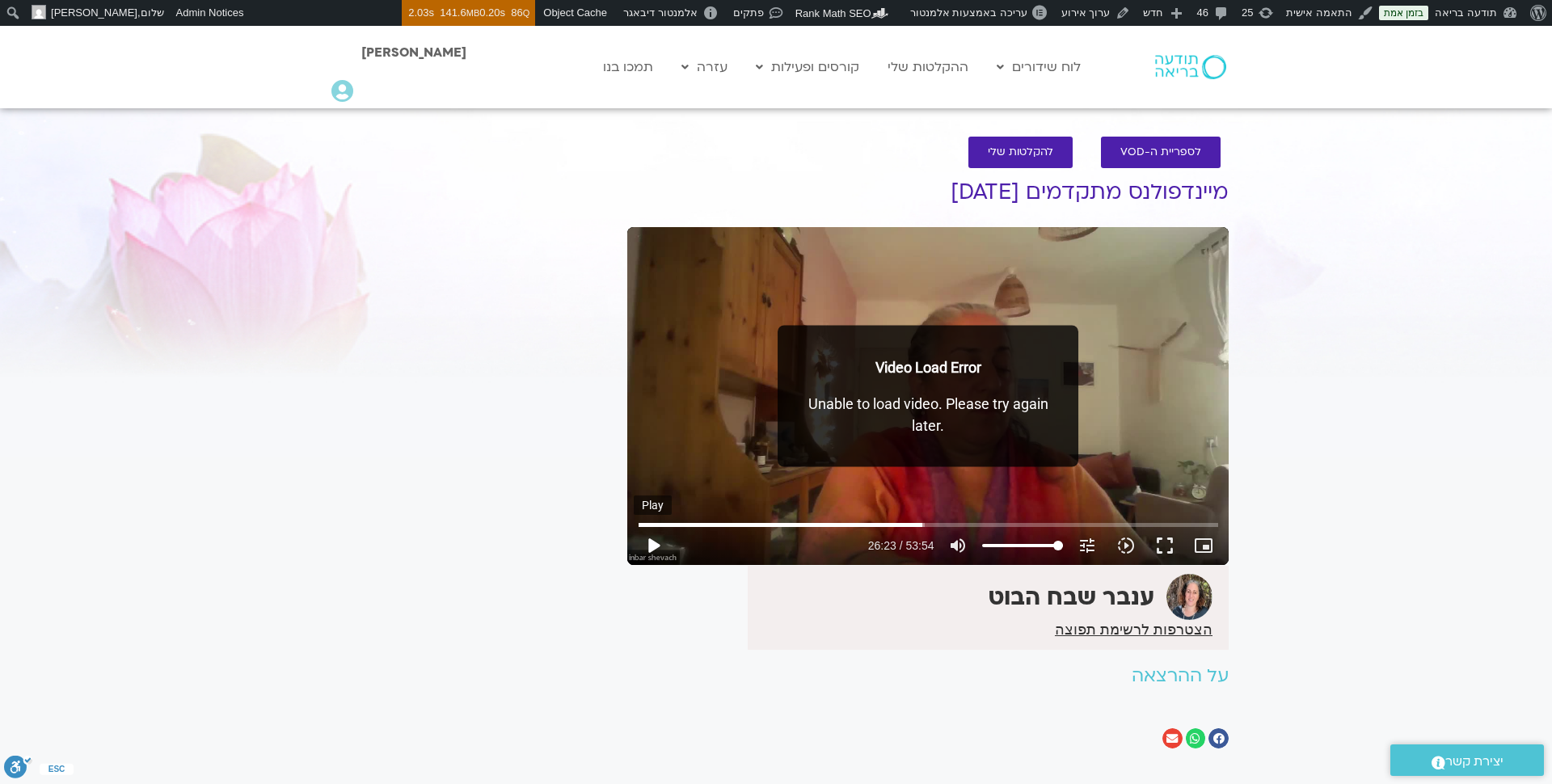
click at [652, 544] on button "play_arrow" at bounding box center [653, 545] width 38 height 38
click at [1006, 521] on input "Seek" at bounding box center [927, 524] width 579 height 9
click at [947, 522] on input "Seek" at bounding box center [927, 524] width 579 height 9
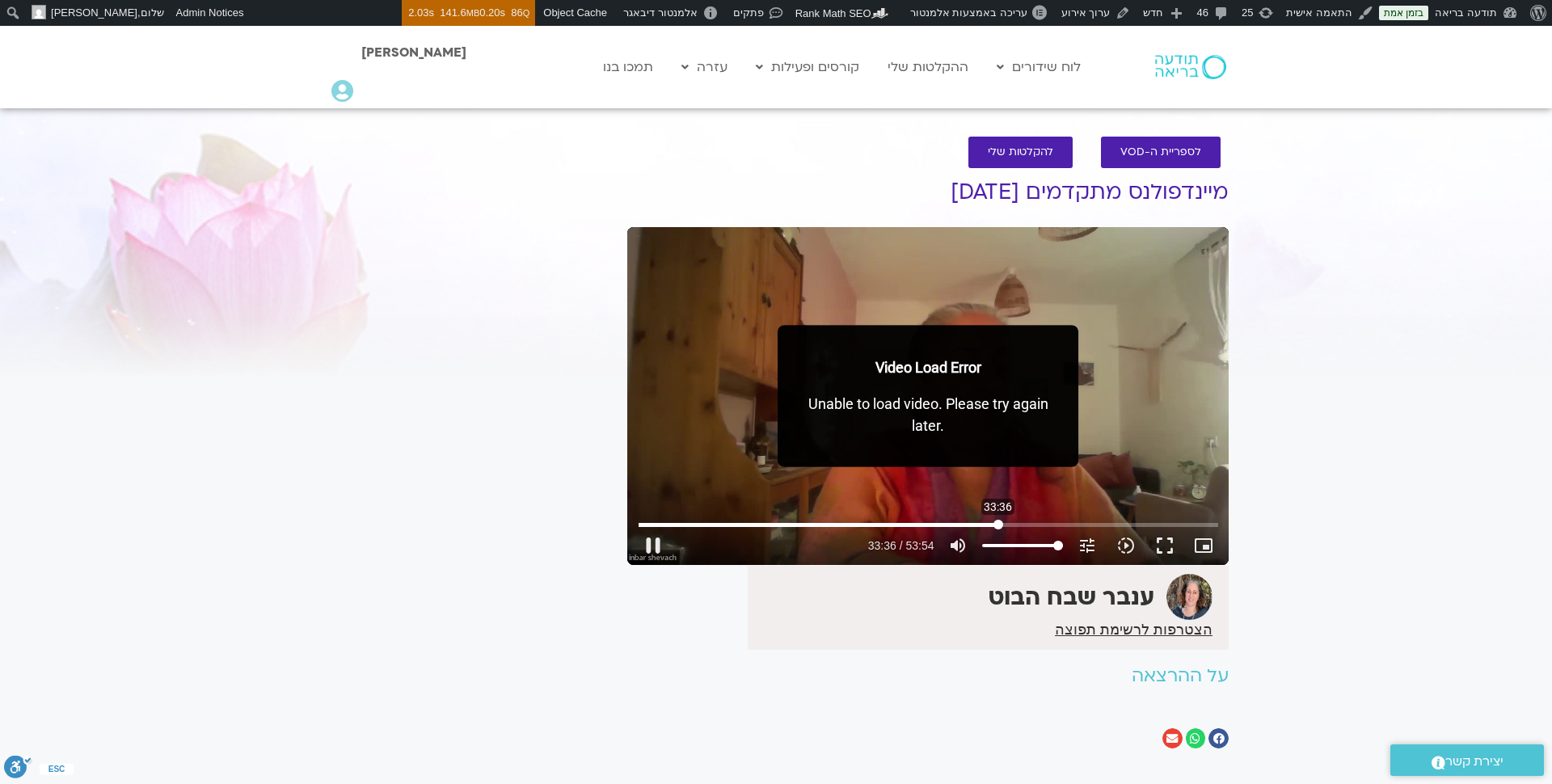
click at [998, 526] on input "Seek" at bounding box center [927, 524] width 579 height 9
click at [650, 548] on button "pause" at bounding box center [653, 545] width 38 height 38
type input "2261.20554"
